Goal: Information Seeking & Learning: Learn about a topic

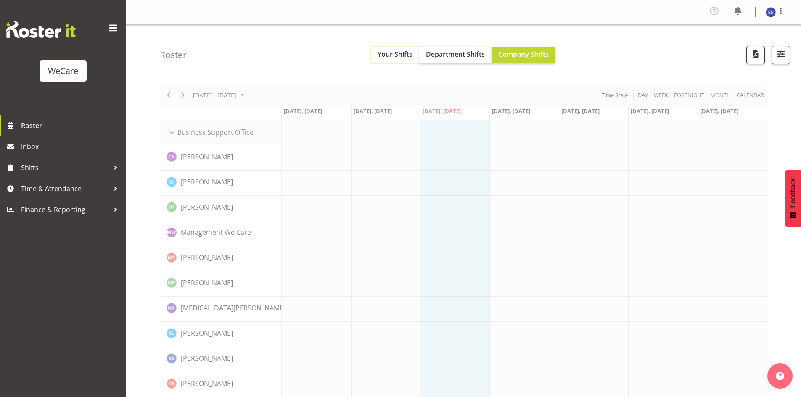
click at [410, 58] on span "Your Shifts" at bounding box center [395, 54] width 35 height 9
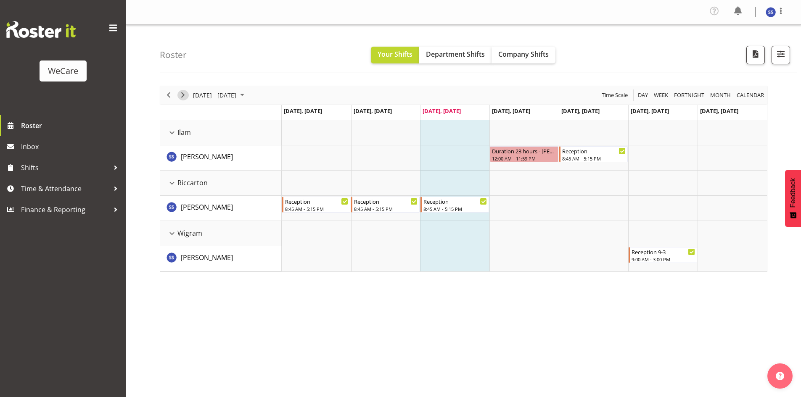
click at [184, 92] on span "Next" at bounding box center [183, 95] width 10 height 11
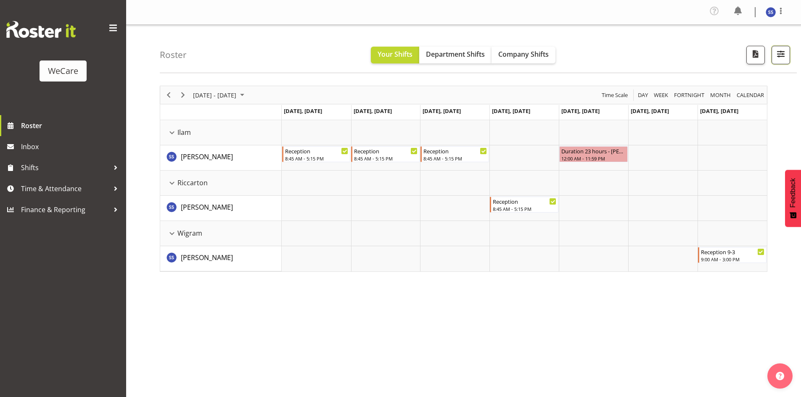
click at [781, 59] on span "button" at bounding box center [781, 53] width 11 height 11
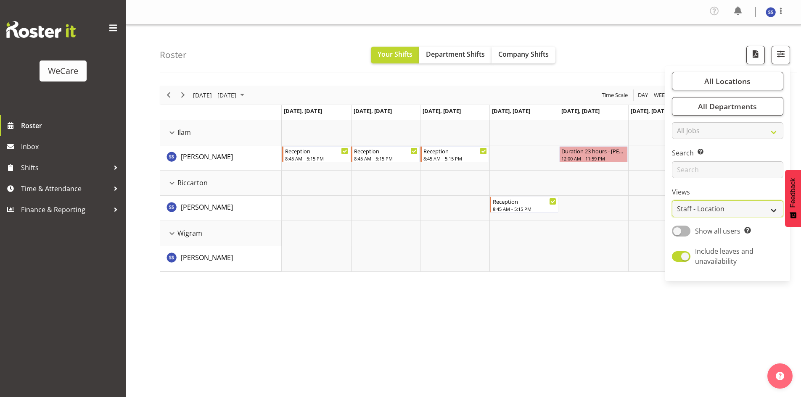
click at [724, 212] on select "Staff Role Shift - Horizontal Shift - Vertical Staff - Location" at bounding box center [727, 209] width 111 height 17
click at [722, 196] on label "Views" at bounding box center [727, 192] width 111 height 10
click at [726, 104] on span "All Departments" at bounding box center [727, 106] width 59 height 10
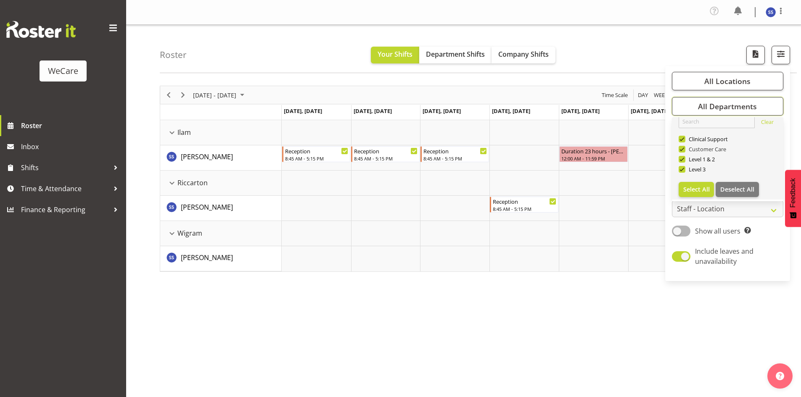
scroll to position [10, 0]
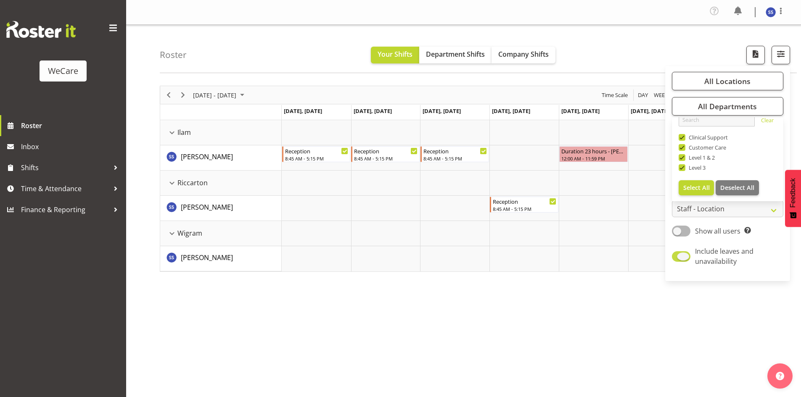
click at [771, 254] on span "Include leaves and unavailability" at bounding box center [736, 256] width 90 height 20
click at [678, 254] on input "Include leaves and unavailability" at bounding box center [674, 256] width 5 height 5
checkbox input "false"
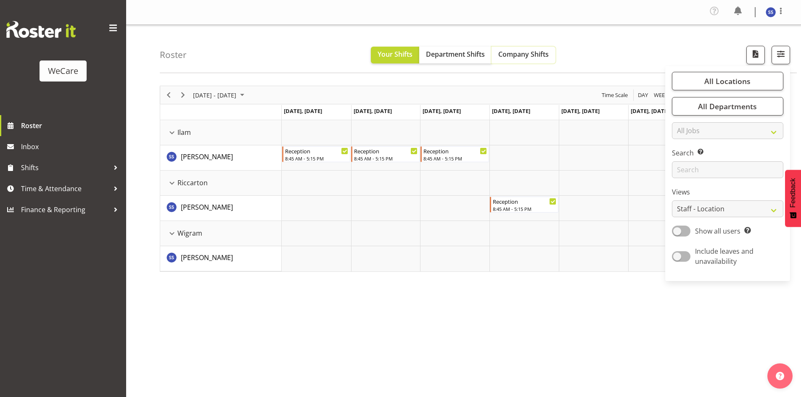
click at [513, 58] on span "Company Shifts" at bounding box center [523, 54] width 50 height 9
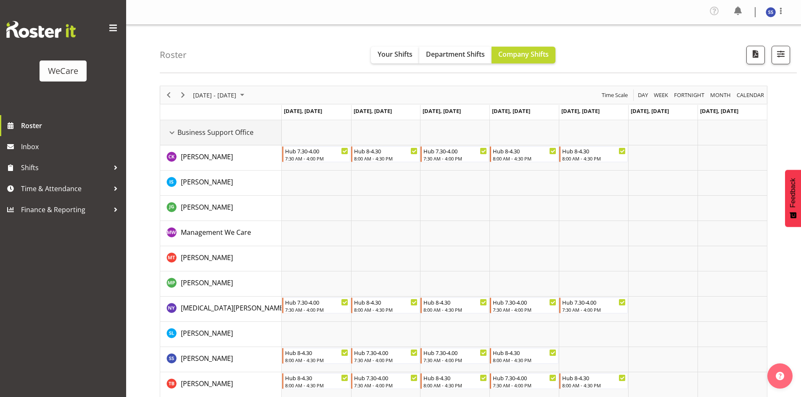
click at [176, 134] on div "Business Support Office resource" at bounding box center [172, 132] width 11 height 11
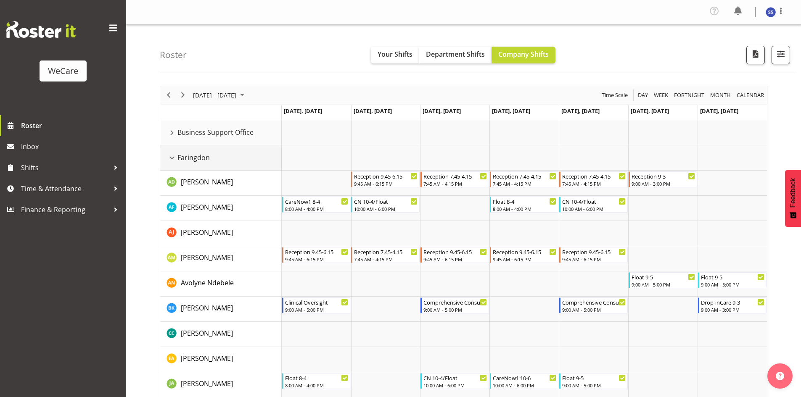
click at [175, 156] on div "Faringdon resource" at bounding box center [172, 158] width 11 height 11
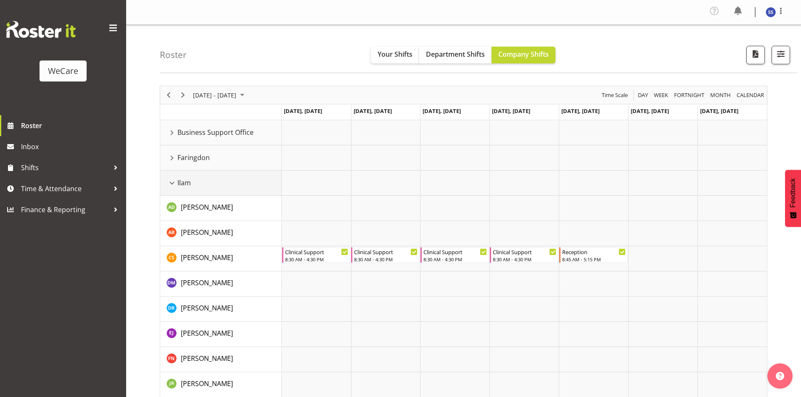
click at [173, 185] on div "Ilam resource" at bounding box center [172, 183] width 11 height 11
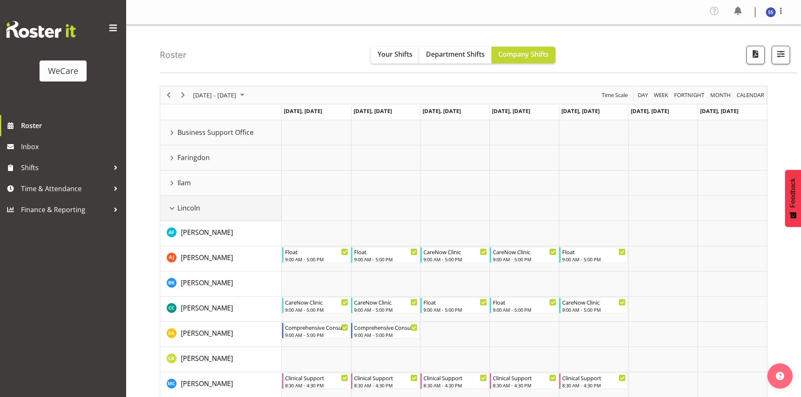
click at [169, 210] on div "Lincoln resource" at bounding box center [172, 208] width 11 height 11
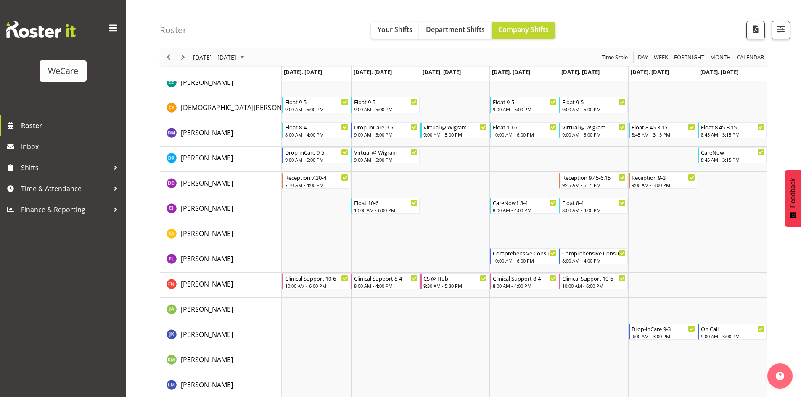
scroll to position [885, 0]
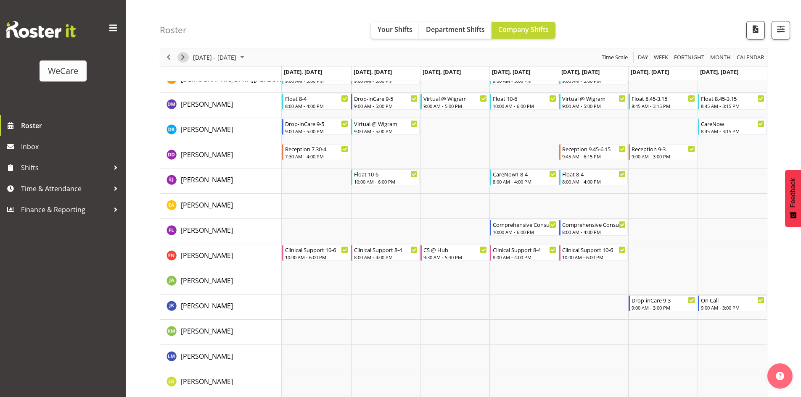
click at [185, 55] on span "Next" at bounding box center [183, 57] width 10 height 11
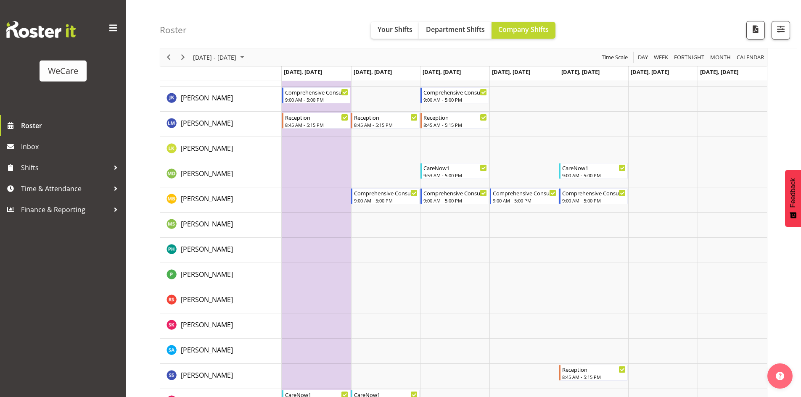
scroll to position [1022, 0]
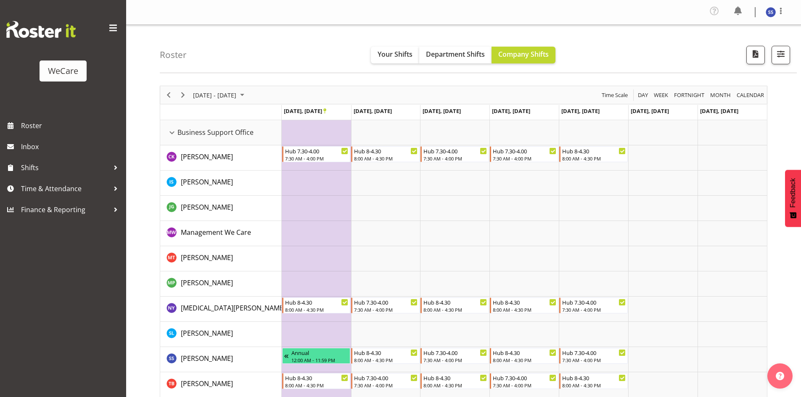
scroll to position [1022, 0]
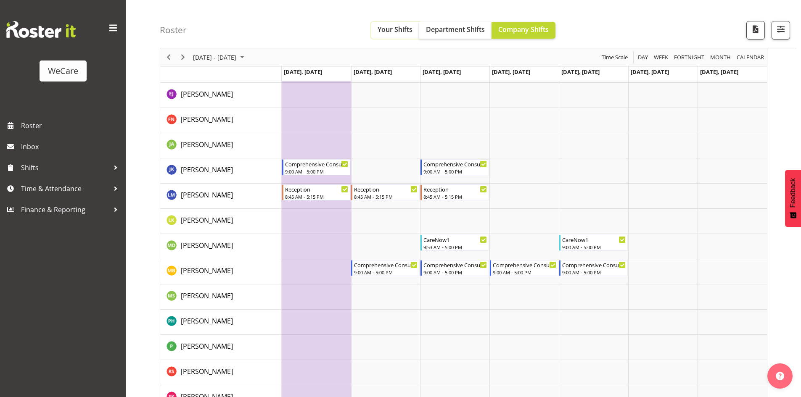
click at [397, 32] on span "Your Shifts" at bounding box center [395, 29] width 35 height 9
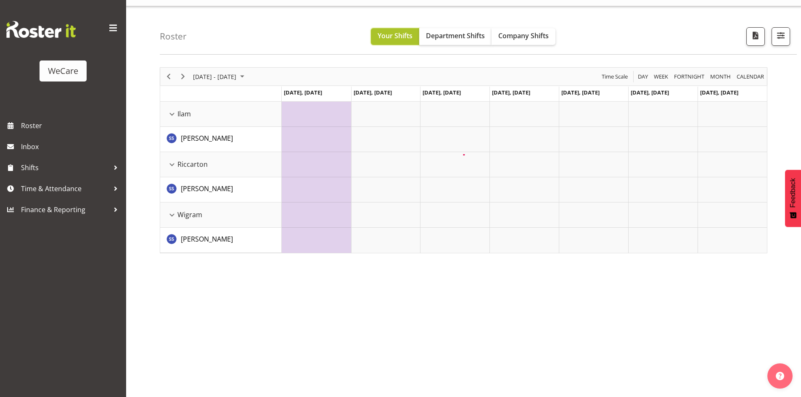
scroll to position [19, 0]
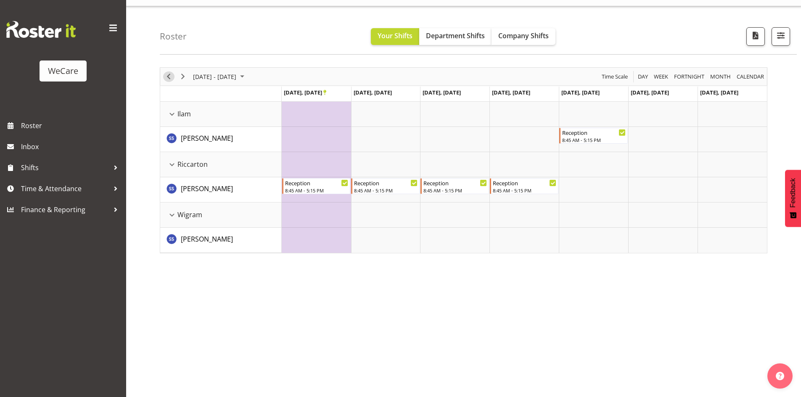
click at [165, 76] on span "Previous" at bounding box center [169, 77] width 10 height 11
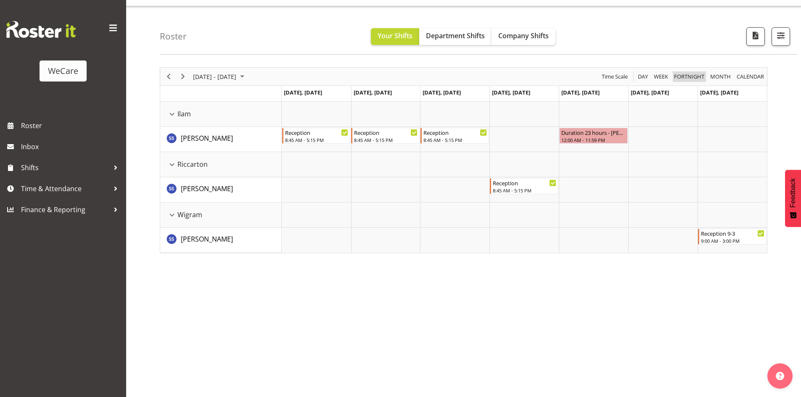
click at [684, 82] on span "Fortnight" at bounding box center [689, 77] width 32 height 11
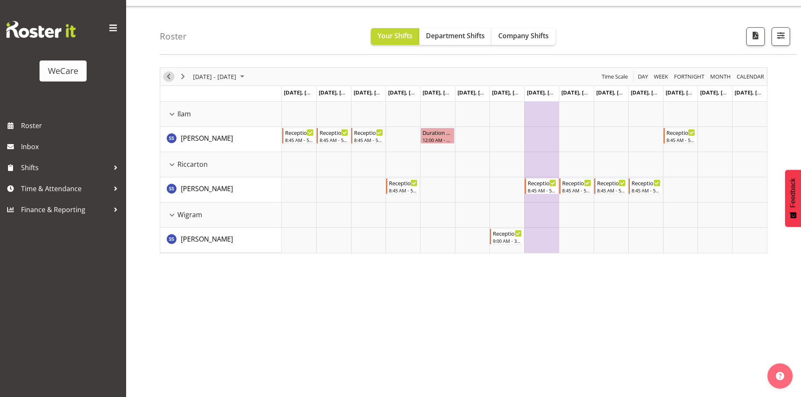
click at [171, 79] on span "Previous" at bounding box center [169, 77] width 10 height 11
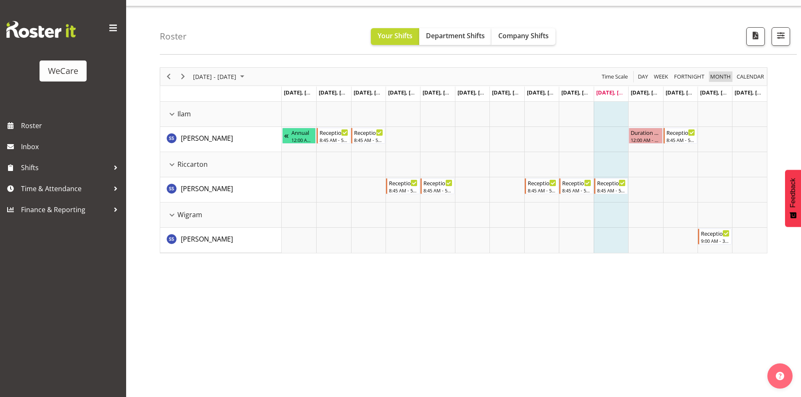
click at [713, 75] on span "Month" at bounding box center [721, 77] width 22 height 11
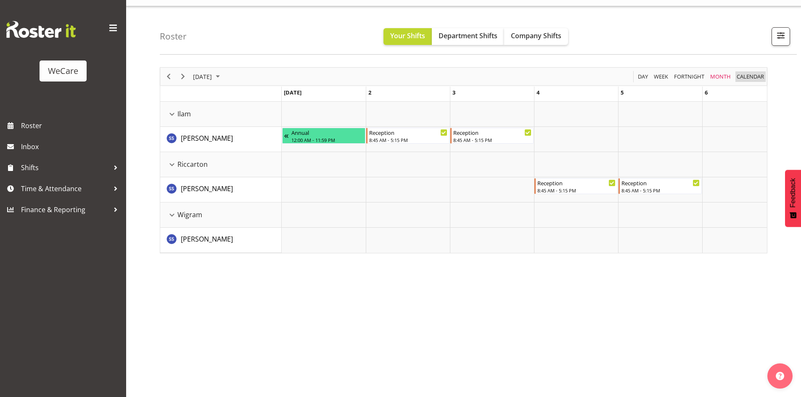
click at [756, 79] on span "calendar" at bounding box center [750, 77] width 29 height 11
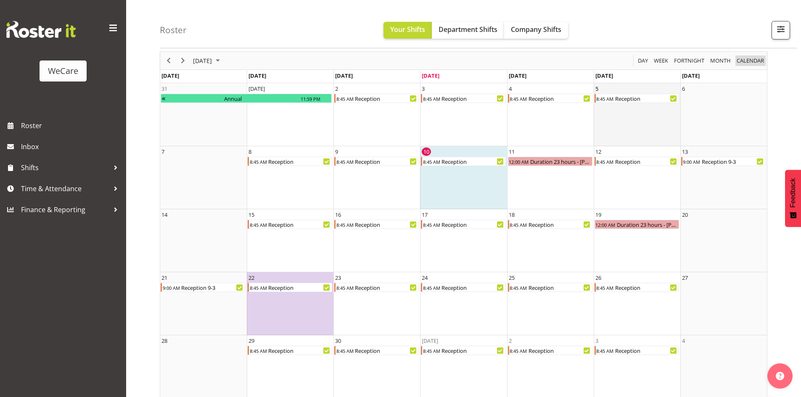
scroll to position [42, 0]
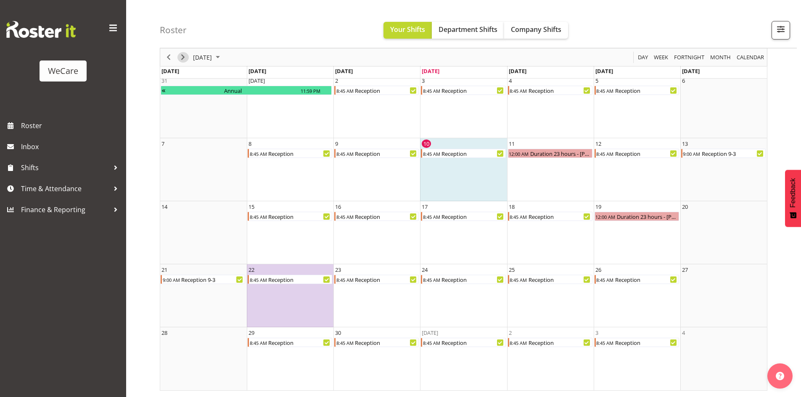
click at [184, 61] on span "Next" at bounding box center [183, 57] width 10 height 11
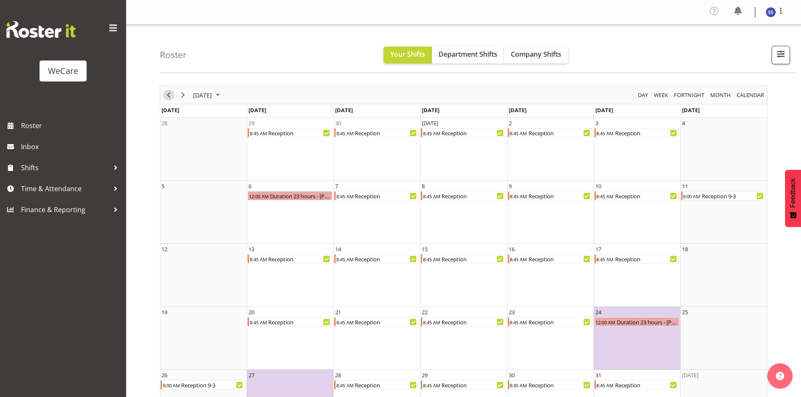
click at [168, 100] on span "Previous" at bounding box center [169, 95] width 10 height 11
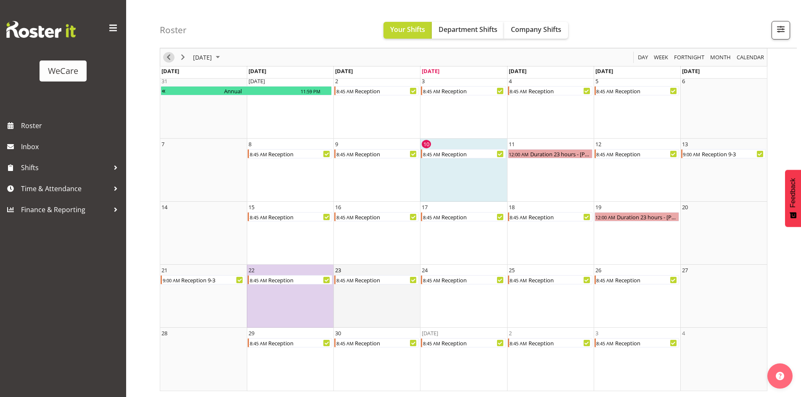
scroll to position [42, 0]
click at [179, 59] on span "Next" at bounding box center [183, 57] width 10 height 11
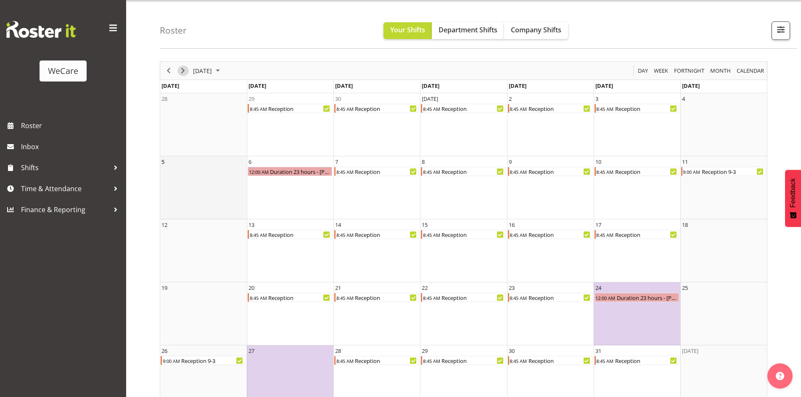
scroll to position [42, 0]
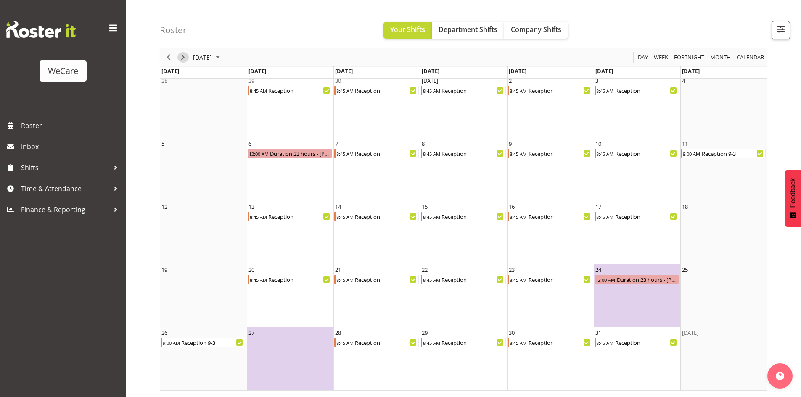
click at [179, 55] on span "Next" at bounding box center [183, 57] width 10 height 11
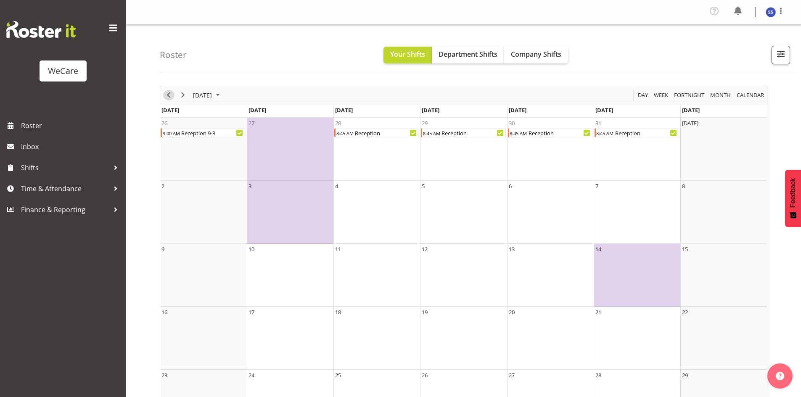
click at [170, 96] on span "Previous" at bounding box center [169, 95] width 10 height 11
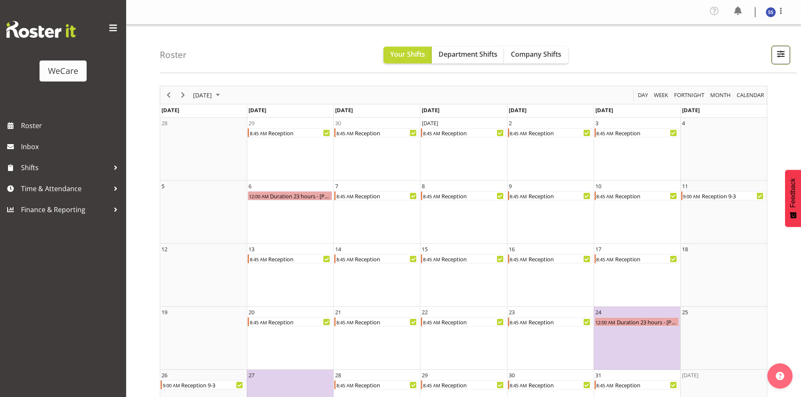
click at [784, 50] on span "button" at bounding box center [781, 53] width 11 height 11
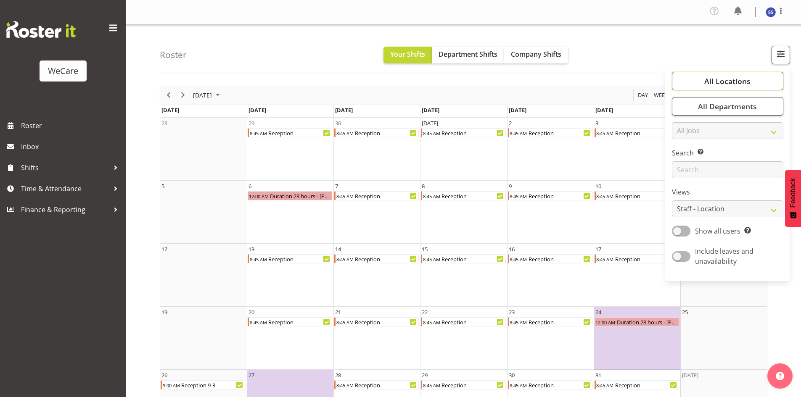
click at [718, 87] on button "All Locations" at bounding box center [727, 81] width 111 height 19
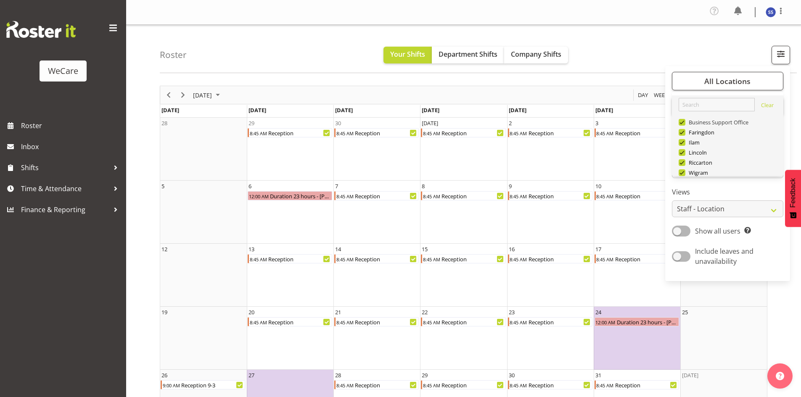
click at [697, 122] on span "Business Support Office" at bounding box center [718, 122] width 64 height 7
click at [684, 122] on input "Business Support Office" at bounding box center [681, 122] width 5 height 5
checkbox input "false"
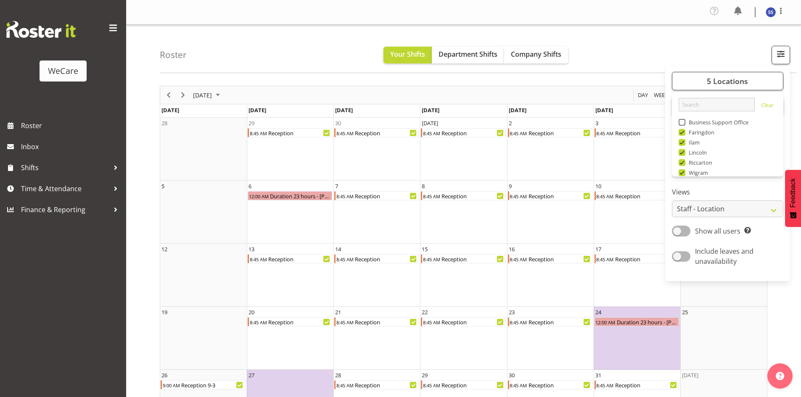
click at [684, 134] on span at bounding box center [682, 132] width 7 height 7
click at [684, 134] on input "Faringdon" at bounding box center [681, 132] width 5 height 5
checkbox input "false"
click at [683, 153] on span at bounding box center [682, 152] width 7 height 7
click at [683, 153] on input "Lincoln" at bounding box center [681, 152] width 5 height 5
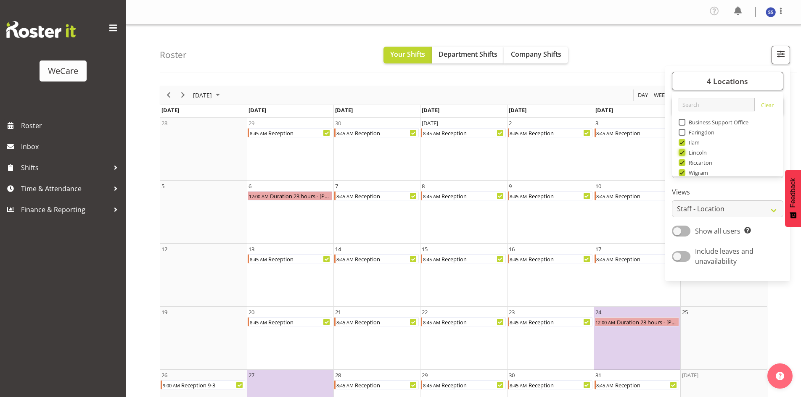
checkbox input "false"
click at [683, 172] on span at bounding box center [682, 172] width 7 height 7
click at [683, 172] on input "Wigram" at bounding box center [681, 172] width 5 height 5
checkbox input "false"
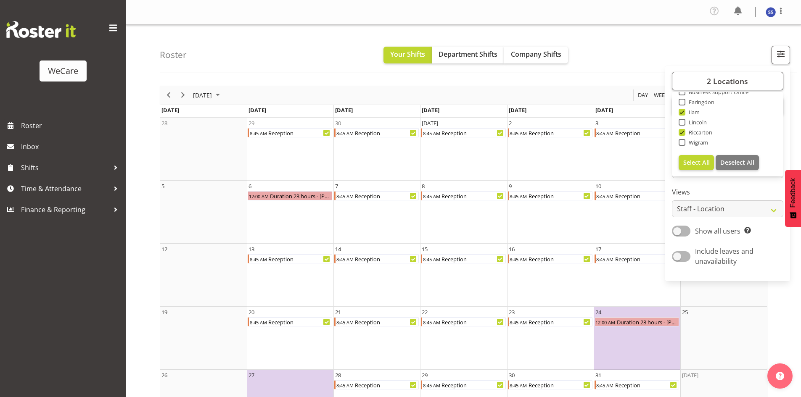
click at [749, 186] on div "2 Locations Clear Business Support Office Faringdon Ilam Lincoln Riccarton Wigr…" at bounding box center [727, 173] width 125 height 209
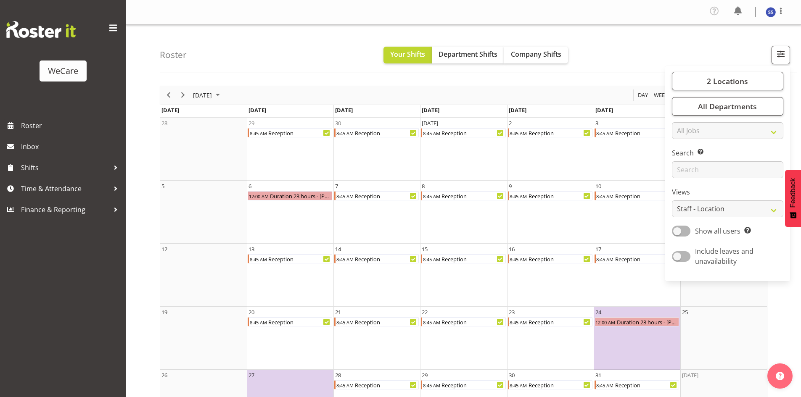
click at [631, 48] on div "Roster Your Shifts Department Shifts Company Shifts 2 Locations Clear Business …" at bounding box center [478, 49] width 637 height 48
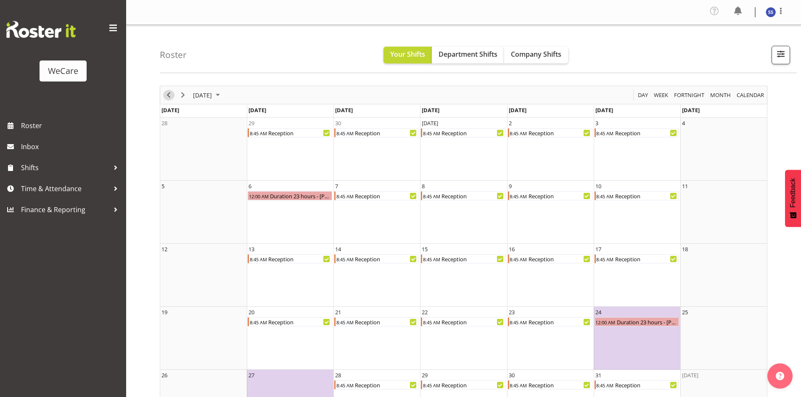
click at [169, 93] on span "Previous" at bounding box center [169, 95] width 10 height 11
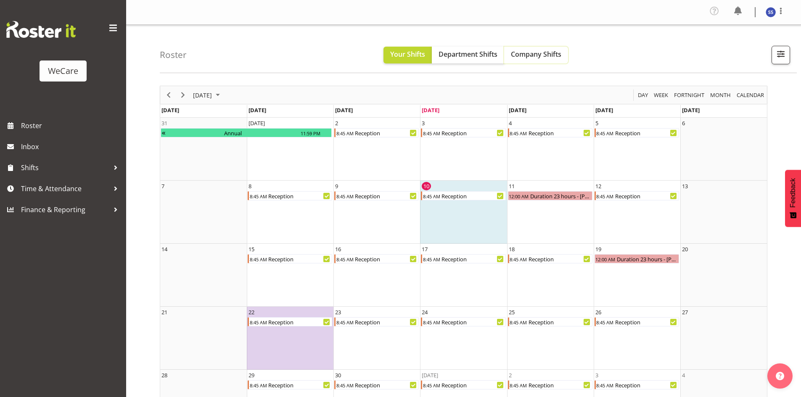
click at [538, 51] on span "Company Shifts" at bounding box center [536, 54] width 50 height 9
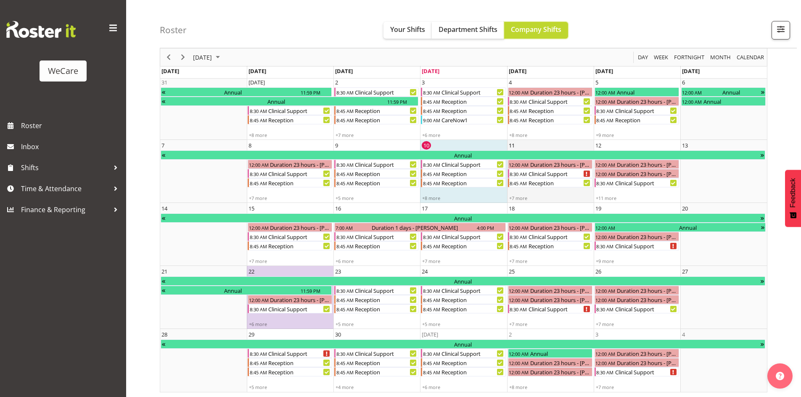
scroll to position [42, 0]
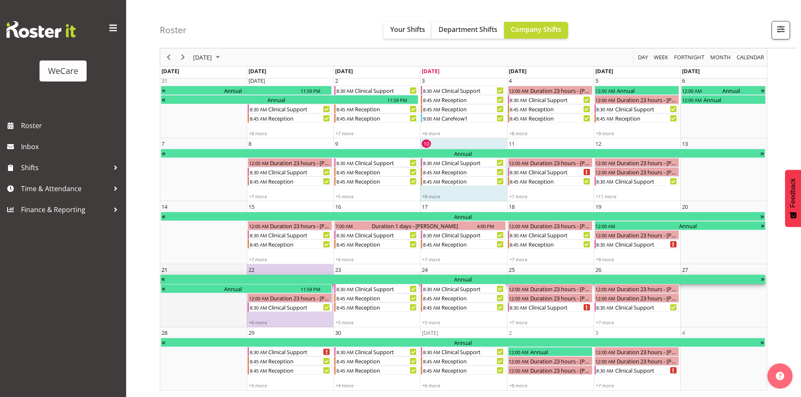
click at [512, 279] on div "Annual" at bounding box center [463, 279] width 595 height 9
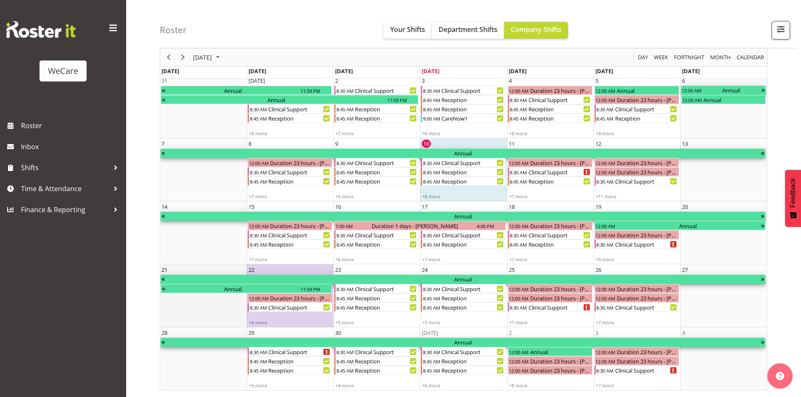
click at [512, 279] on div "Annual" at bounding box center [463, 279] width 595 height 9
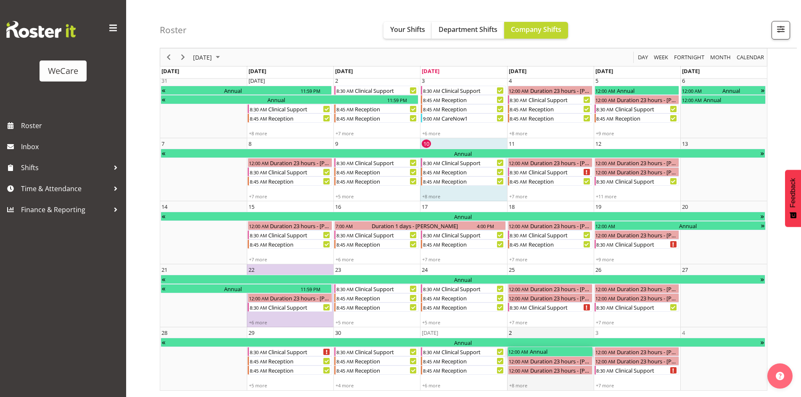
click at [525, 352] on div "12:00 AM" at bounding box center [518, 351] width 21 height 9
click at [525, 350] on div "12:00 AM" at bounding box center [518, 351] width 21 height 9
click at [460, 325] on div "+5 more" at bounding box center [464, 323] width 86 height 6
click at [432, 323] on div "+5 more" at bounding box center [464, 323] width 86 height 6
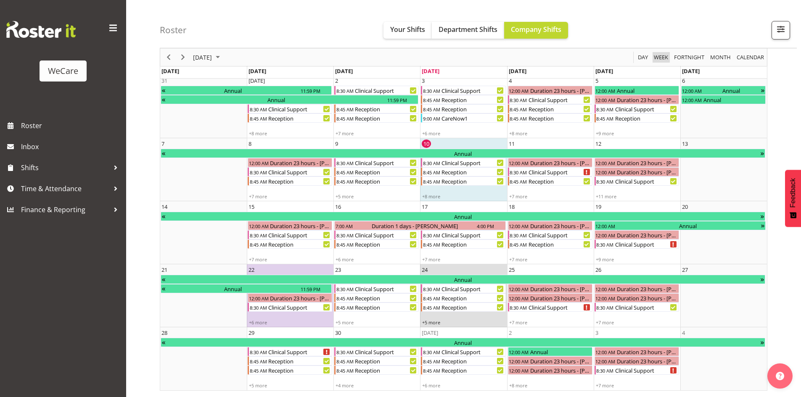
click at [661, 62] on span "Week" at bounding box center [661, 57] width 16 height 11
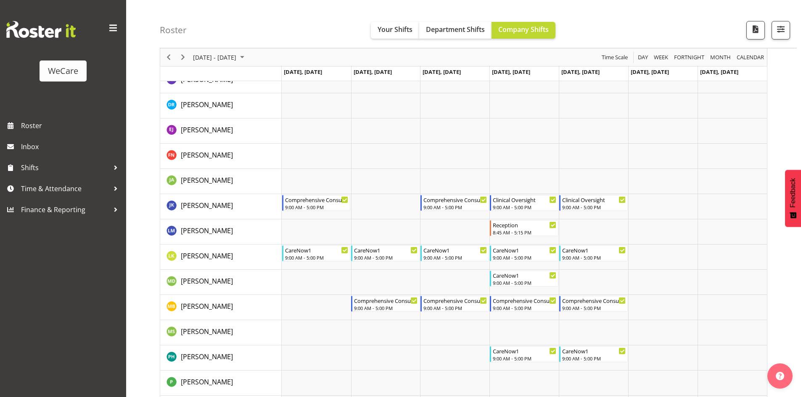
scroll to position [165, 0]
